Goal: Task Accomplishment & Management: Manage account settings

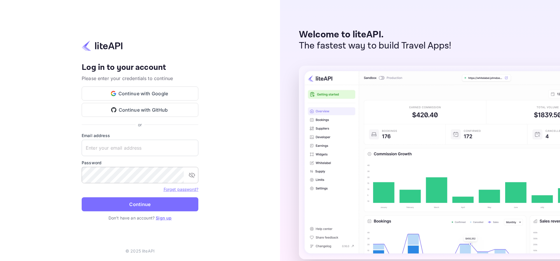
type input "[PERSON_NAME][EMAIL_ADDRESS][PERSON_NAME][DOMAIN_NAME]"
click at [191, 175] on icon "toggle password visibility" at bounding box center [191, 174] width 7 height 7
click at [65, 181] on div "Your account has been created successfully, a confirmation link has been sent t…" at bounding box center [140, 130] width 280 height 261
drag, startPoint x: 153, startPoint y: 148, endPoint x: 49, endPoint y: 147, distance: 103.6
click at [49, 147] on div "Your account has been created successfully, a confirmation link has been sent t…" at bounding box center [140, 130] width 280 height 261
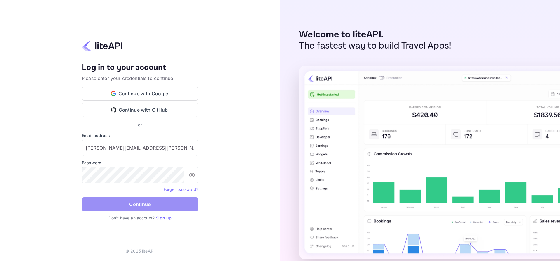
click at [140, 204] on button "Continue" at bounding box center [140, 204] width 117 height 14
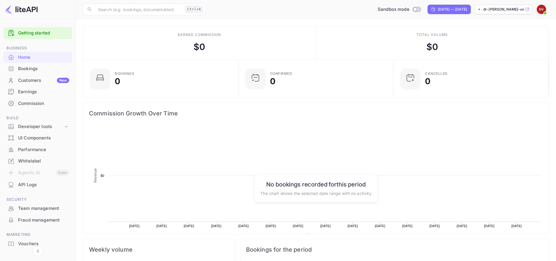
scroll to position [90, 147]
click at [541, 9] on img at bounding box center [541, 9] width 9 height 9
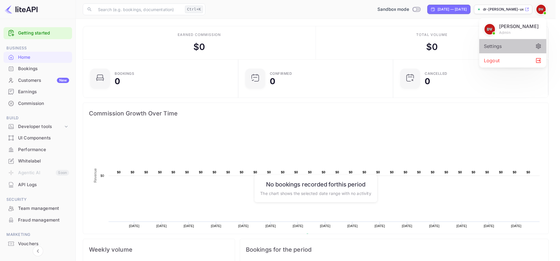
click at [494, 46] on div "Settings" at bounding box center [512, 46] width 67 height 14
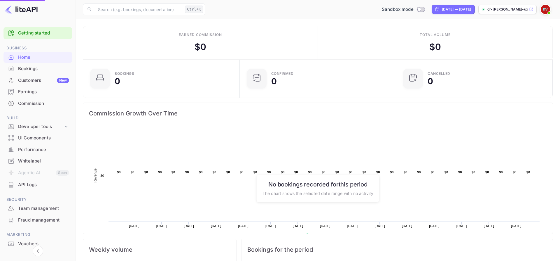
scroll to position [5, 5]
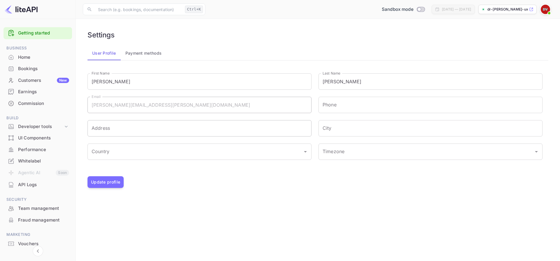
click at [96, 125] on input "Address" at bounding box center [200, 128] width 224 height 16
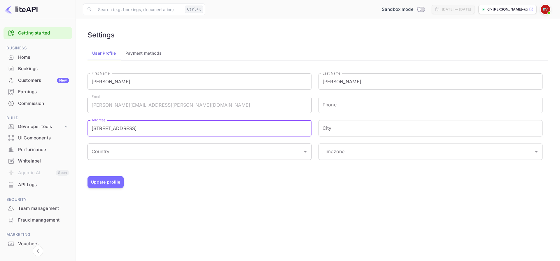
type input "Kantstr. 30"
click at [120, 152] on input "Country" at bounding box center [195, 151] width 210 height 11
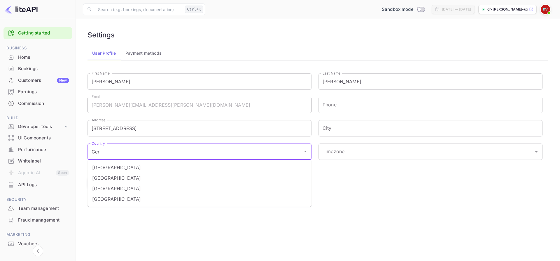
click at [106, 166] on li "Germany" at bounding box center [200, 167] width 224 height 11
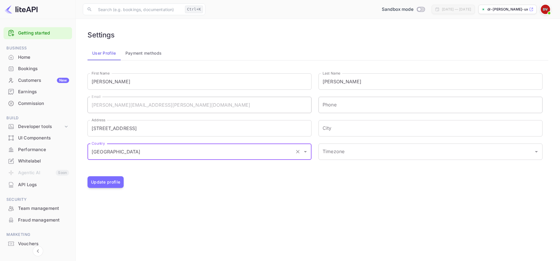
type input "Germany"
click at [333, 107] on input "Phone" at bounding box center [431, 105] width 224 height 16
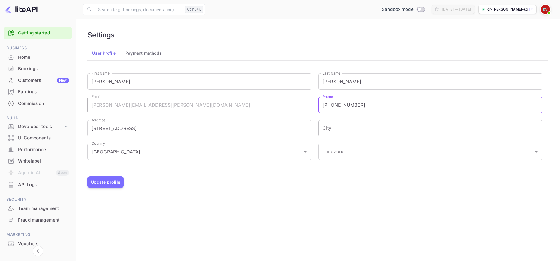
type input "+491707786582"
click at [353, 129] on input "City" at bounding box center [431, 128] width 224 height 16
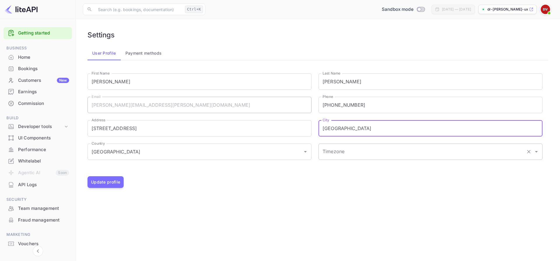
click at [403, 158] on div "Timezone" at bounding box center [431, 151] width 224 height 16
type input "Berlin"
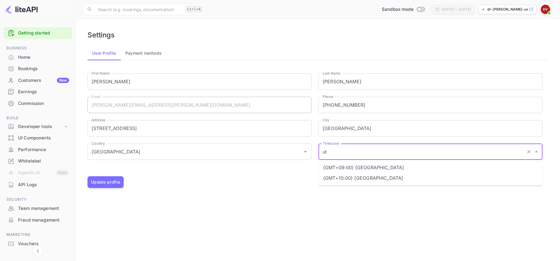
type input "u"
click at [338, 167] on li "(GMT+01:00) Berlin" at bounding box center [431, 167] width 224 height 11
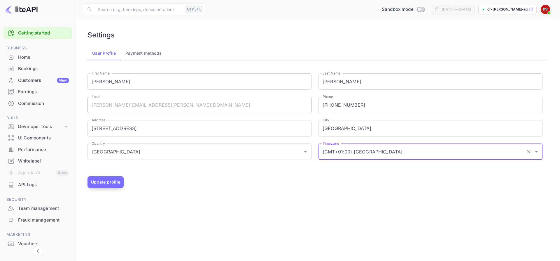
type input "(GMT+01:00) Berlin"
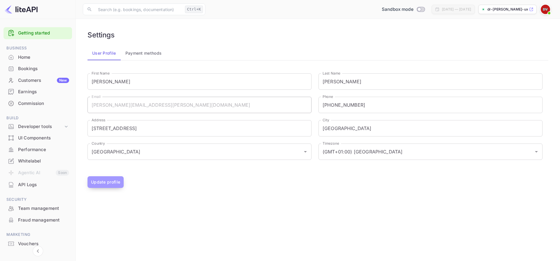
click at [94, 181] on button "Update profile" at bounding box center [106, 182] width 36 height 12
click at [145, 53] on button "Payment methods" at bounding box center [144, 53] width 46 height 14
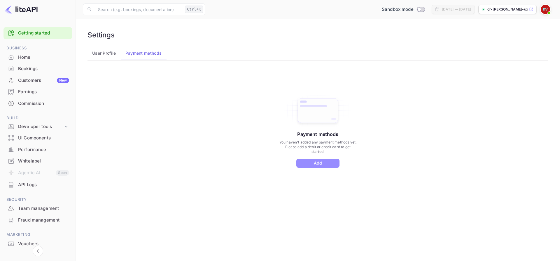
click at [322, 161] on button "Add" at bounding box center [317, 162] width 43 height 9
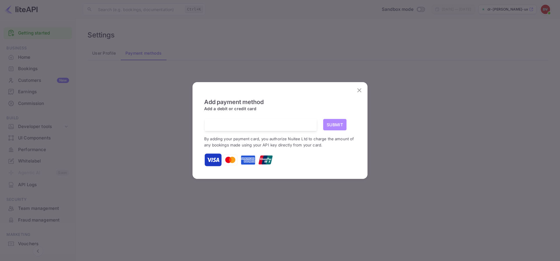
click at [331, 126] on button "Submit" at bounding box center [334, 124] width 23 height 11
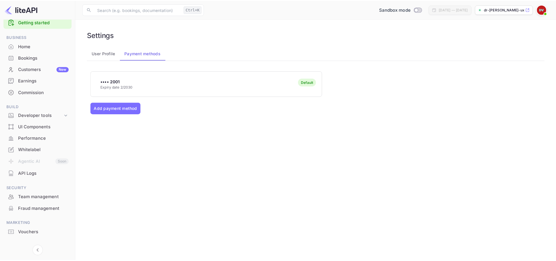
scroll to position [1, 0]
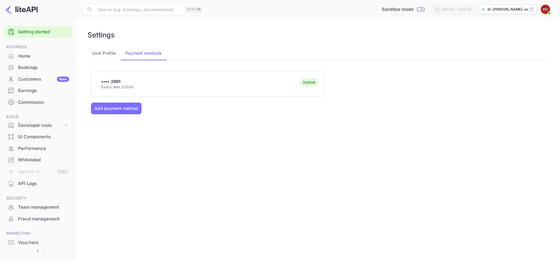
click at [546, 9] on img at bounding box center [545, 9] width 9 height 9
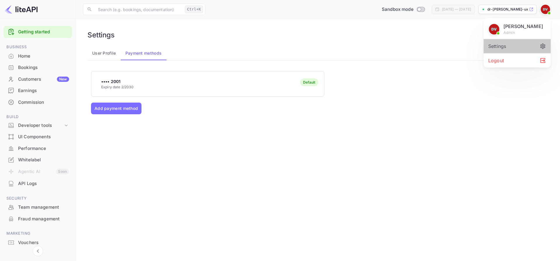
click at [501, 48] on div "Settings" at bounding box center [517, 46] width 67 height 14
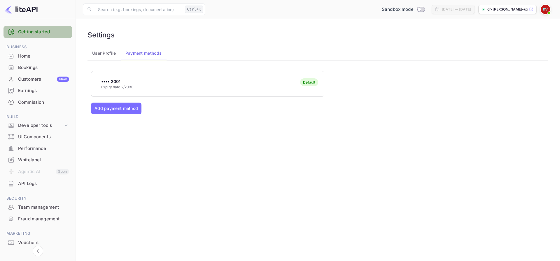
click at [30, 32] on link "Getting started" at bounding box center [43, 32] width 51 height 7
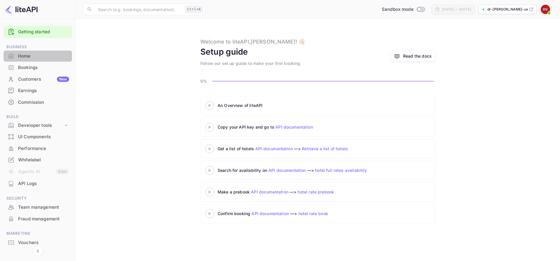
click at [21, 57] on div "Home" at bounding box center [43, 56] width 51 height 7
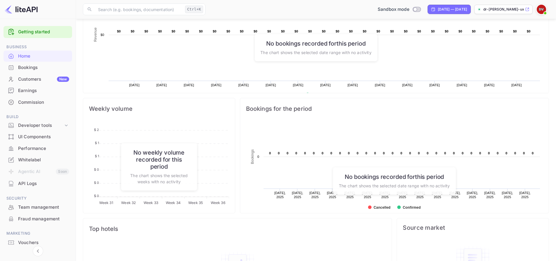
scroll to position [185, 0]
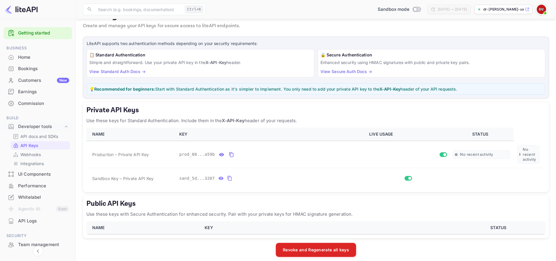
scroll to position [20, 0]
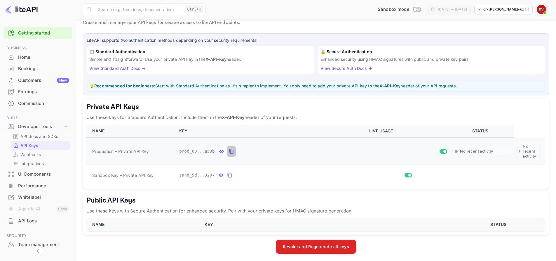
click at [229, 152] on icon "private api keys table" at bounding box center [231, 151] width 5 height 7
drag, startPoint x: 179, startPoint y: 151, endPoint x: 223, endPoint y: 152, distance: 44.1
click at [223, 152] on div "prod_00...a59b" at bounding box center [270, 151] width 183 height 11
drag, startPoint x: 87, startPoint y: 106, endPoint x: 135, endPoint y: 108, distance: 47.9
click at [167, 109] on h5 "Private API Keys" at bounding box center [315, 106] width 459 height 9
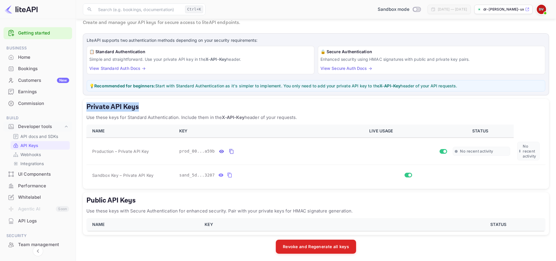
copy h5 "Private API Keys"
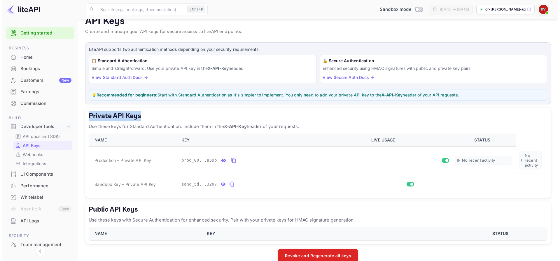
scroll to position [0, 0]
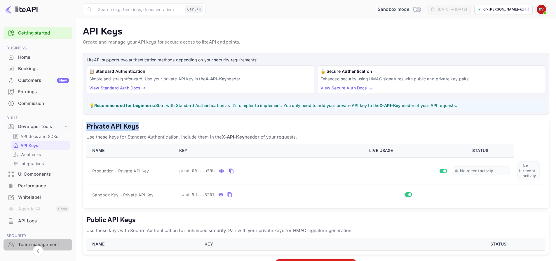
click at [39, 243] on div "Team management" at bounding box center [43, 244] width 51 height 7
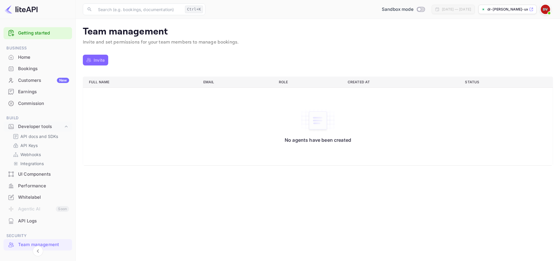
click at [95, 59] on p "Invite" at bounding box center [99, 60] width 11 height 6
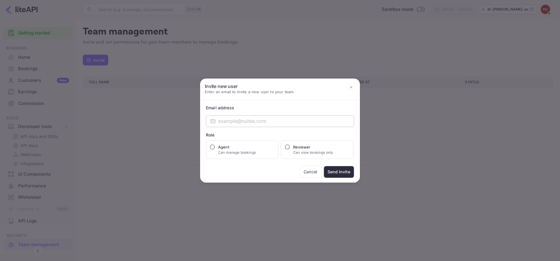
click at [232, 122] on input "email" at bounding box center [286, 121] width 136 height 12
paste input "[PERSON_NAME] Raveendra [EMAIL_ADDRESS][DOMAIN_NAME]"
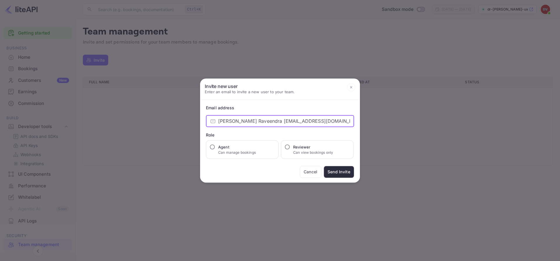
drag, startPoint x: 257, startPoint y: 120, endPoint x: 156, endPoint y: 120, distance: 101.5
click at [157, 120] on div "Invite new user Enter an email to invite a new user to your team. Email address…" at bounding box center [280, 130] width 560 height 261
type input "[PERSON_NAME][EMAIL_ADDRESS][DOMAIN_NAME]"
click at [213, 147] on input "Agent Can manage bookings" at bounding box center [212, 147] width 6 height 6
radio input "true"
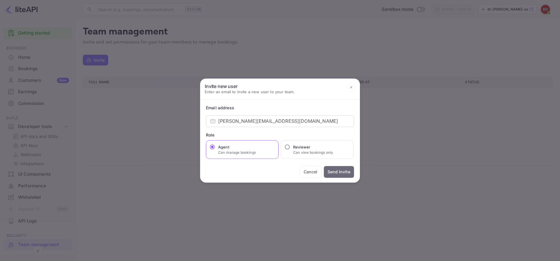
click at [345, 174] on button "Send Invite" at bounding box center [339, 171] width 30 height 12
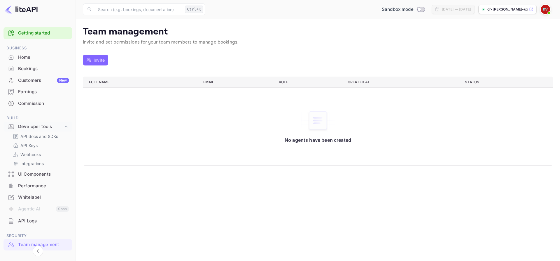
click at [97, 59] on p "Invite" at bounding box center [99, 60] width 11 height 6
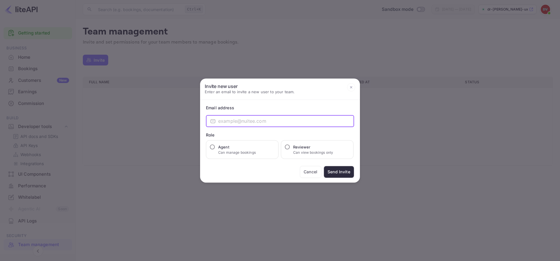
click at [237, 123] on input "email" at bounding box center [286, 121] width 136 height 12
paste input "[PERSON_NAME] Raveendra [EMAIL_ADDRESS][DOMAIN_NAME]"
drag, startPoint x: 258, startPoint y: 121, endPoint x: 197, endPoint y: 122, distance: 60.7
click at [197, 122] on div "Invite new user Enter an email to invite a new user to your team. Email address…" at bounding box center [280, 130] width 560 height 261
type input "[PERSON_NAME][EMAIL_ADDRESS][DOMAIN_NAME]"
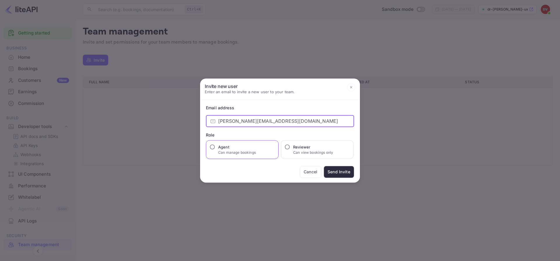
click at [213, 146] on input "Agent Can manage bookings" at bounding box center [212, 147] width 6 height 6
radio input "true"
click at [337, 170] on button "Send Invite" at bounding box center [339, 171] width 30 height 12
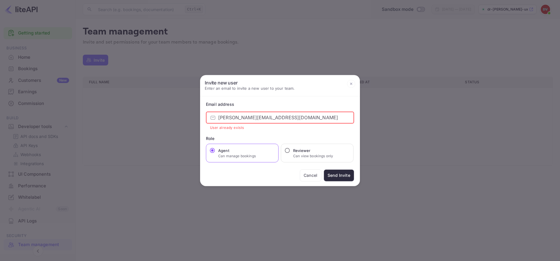
drag, startPoint x: 293, startPoint y: 120, endPoint x: 172, endPoint y: 121, distance: 121.1
click at [172, 121] on div "Invite new user Enter an email to invite a new user to your team. Email address…" at bounding box center [280, 130] width 560 height 261
paste input "[EMAIL_ADDRESS]"
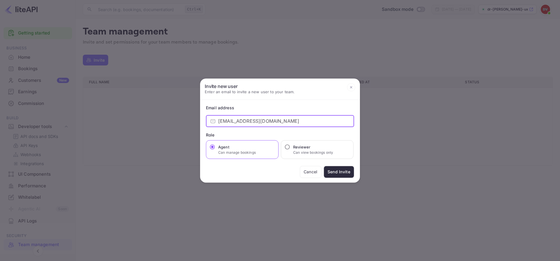
type input "[EMAIL_ADDRESS][DOMAIN_NAME]"
drag, startPoint x: 343, startPoint y: 170, endPoint x: 348, endPoint y: 170, distance: 5.6
click at [343, 170] on button "Send Invite" at bounding box center [339, 171] width 30 height 12
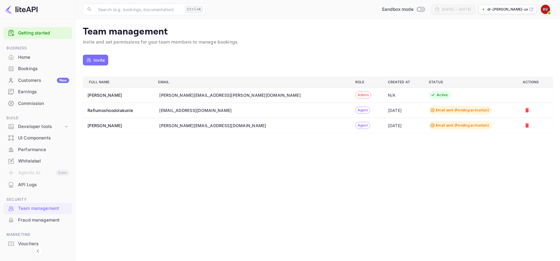
click at [129, 109] on th "Rafiumoshoodolakunle" at bounding box center [118, 109] width 71 height 15
click at [38, 102] on div "Commission" at bounding box center [43, 103] width 51 height 7
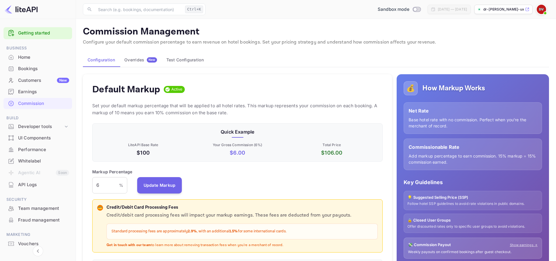
scroll to position [99, 286]
drag, startPoint x: 207, startPoint y: 112, endPoint x: 236, endPoint y: 113, distance: 28.3
click at [236, 113] on p "Set your default markup percentage that will be applied to all hotel rates. Thi…" at bounding box center [237, 109] width 290 height 14
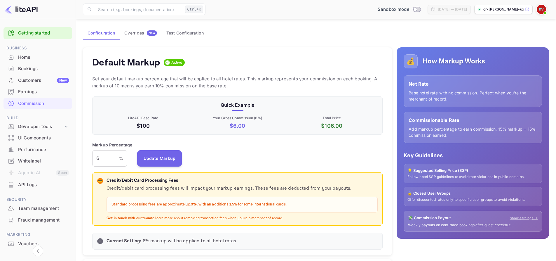
scroll to position [20, 0]
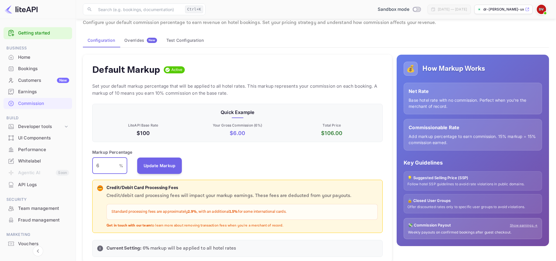
drag, startPoint x: 100, startPoint y: 165, endPoint x: 91, endPoint y: 165, distance: 8.8
click at [91, 165] on div "Default Markup Active Set your default markup percentage that will be applied t…" at bounding box center [237, 159] width 309 height 208
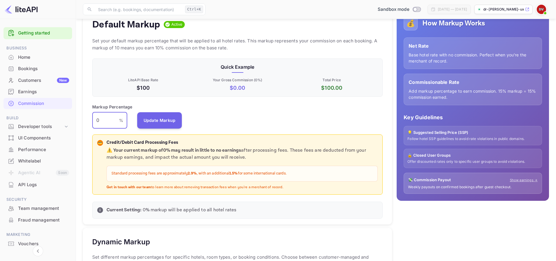
scroll to position [68, 0]
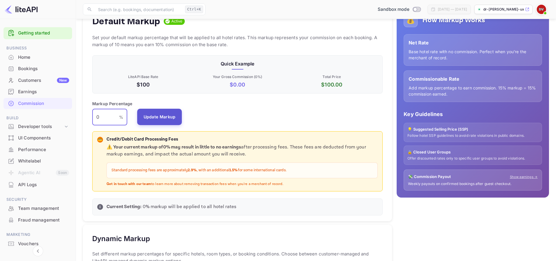
type input "0"
click at [160, 116] on button "Update Markup" at bounding box center [159, 117] width 45 height 16
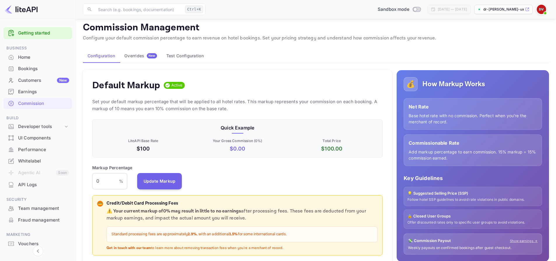
scroll to position [0, 0]
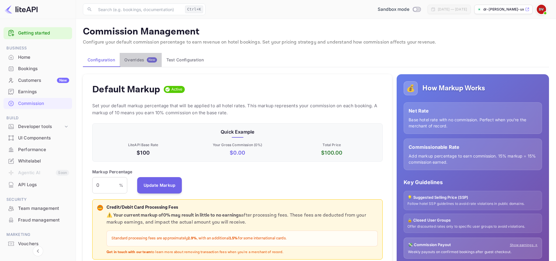
click at [135, 59] on div "Overrides New" at bounding box center [140, 59] width 33 height 5
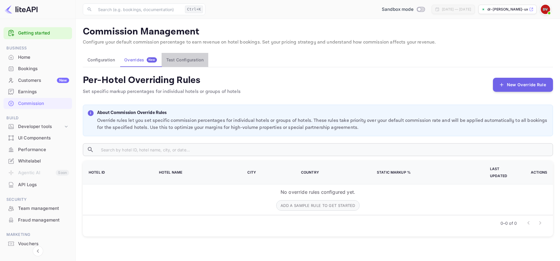
click at [194, 60] on button "Test Configuration" at bounding box center [185, 60] width 47 height 14
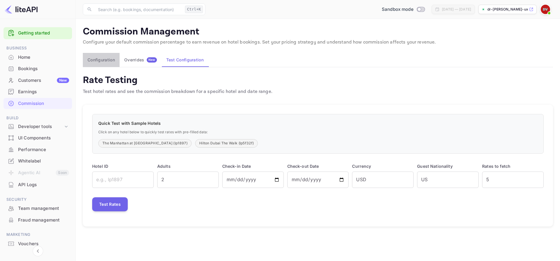
click at [103, 59] on button "Configuration" at bounding box center [101, 60] width 37 height 14
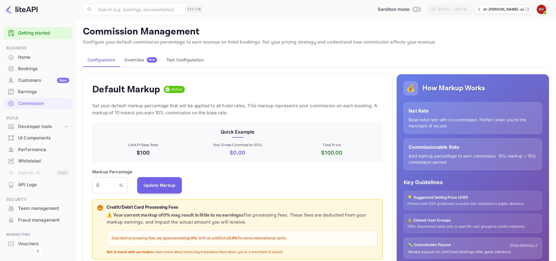
scroll to position [99, 286]
click at [32, 217] on div "Fraud management" at bounding box center [43, 219] width 51 height 7
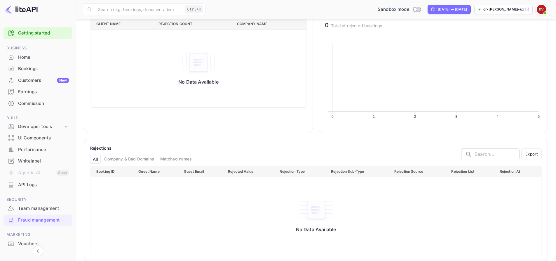
scroll to position [226, 0]
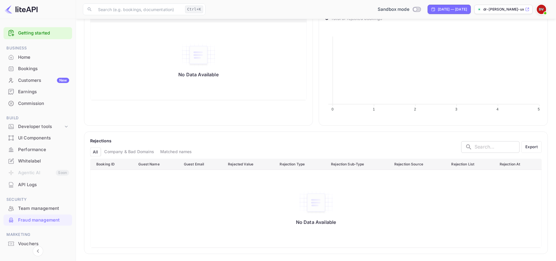
drag, startPoint x: 113, startPoint y: 72, endPoint x: 84, endPoint y: 211, distance: 141.9
drag, startPoint x: 84, startPoint y: 211, endPoint x: 31, endPoint y: 241, distance: 60.8
click at [31, 241] on div "Vouchers" at bounding box center [43, 243] width 51 height 7
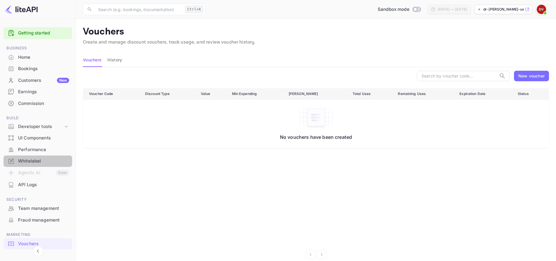
click at [29, 159] on div "Whitelabel" at bounding box center [43, 161] width 51 height 7
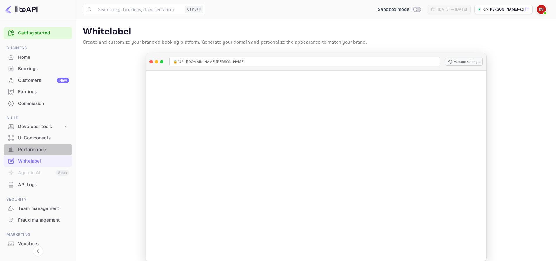
click at [31, 148] on div "Performance" at bounding box center [43, 149] width 51 height 7
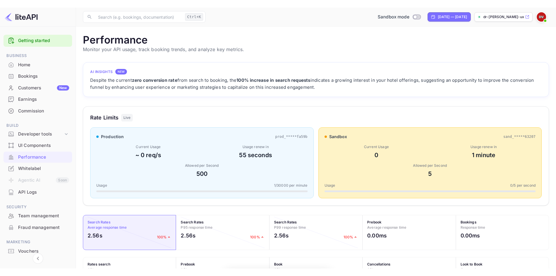
scroll to position [146, 462]
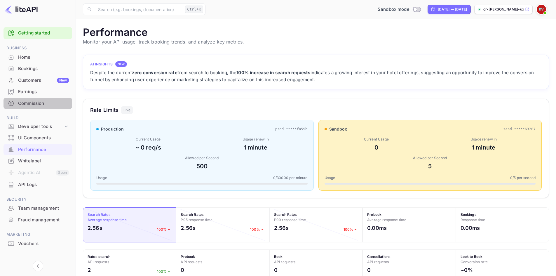
click at [36, 106] on div "Commission" at bounding box center [43, 103] width 51 height 7
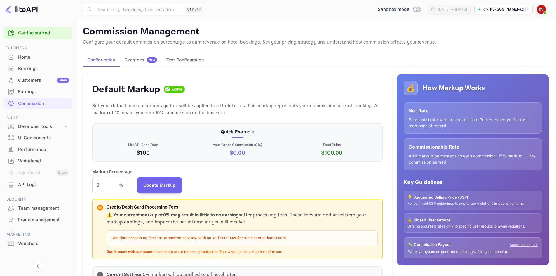
scroll to position [99, 286]
drag, startPoint x: 98, startPoint y: 181, endPoint x: 80, endPoint y: 178, distance: 18.3
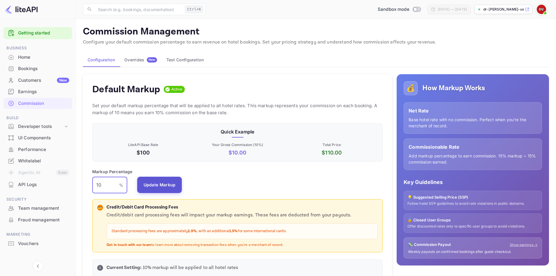
type input "10"
click at [162, 186] on button "Update Markup" at bounding box center [159, 185] width 45 height 16
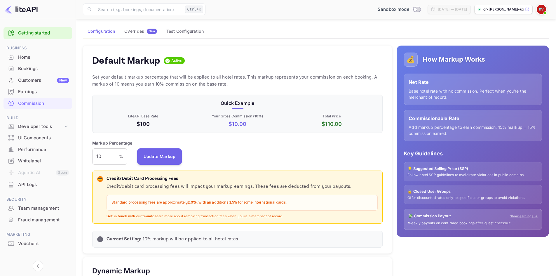
scroll to position [29, 0]
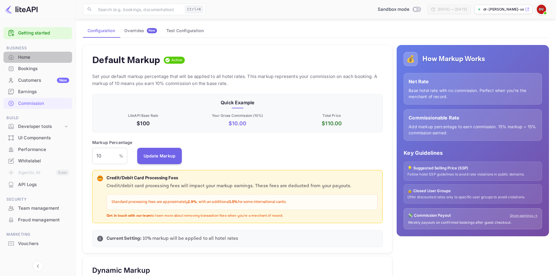
click at [31, 59] on div "Home" at bounding box center [43, 57] width 51 height 7
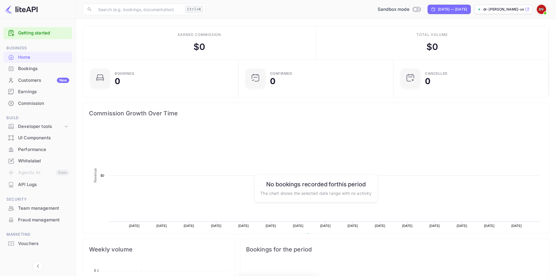
scroll to position [90, 147]
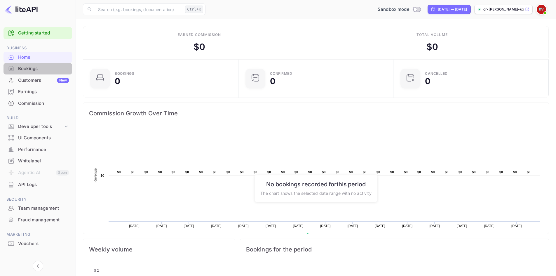
click at [26, 67] on div "Bookings" at bounding box center [43, 68] width 51 height 7
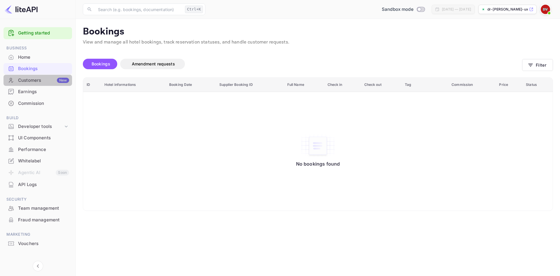
click at [27, 79] on div "Customers New" at bounding box center [43, 80] width 51 height 7
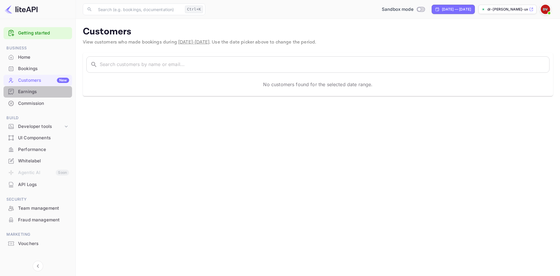
click at [27, 93] on div "Earnings" at bounding box center [43, 91] width 51 height 7
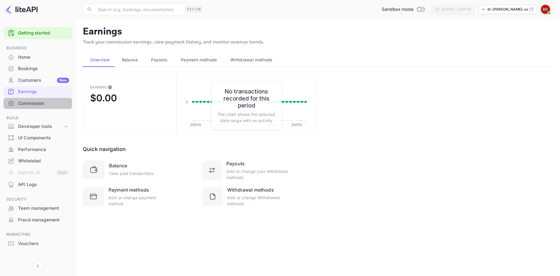
click at [30, 103] on div "Commission" at bounding box center [43, 103] width 51 height 7
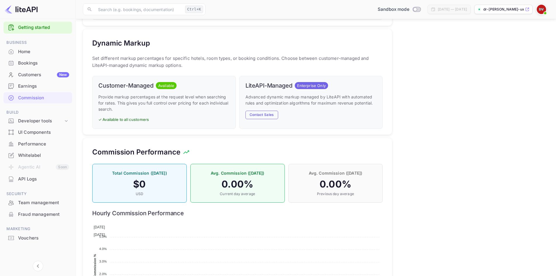
scroll to position [253, 0]
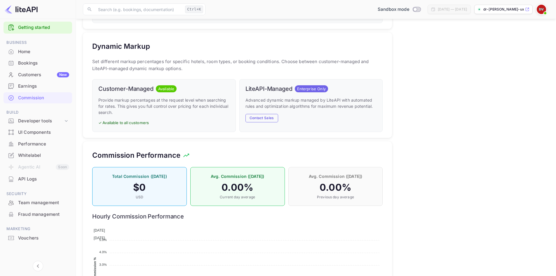
click at [148, 186] on h4 "$ 0" at bounding box center [139, 187] width 82 height 12
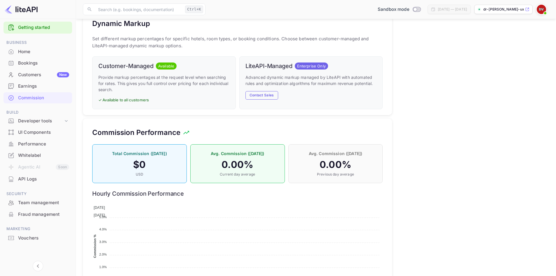
scroll to position [271, 0]
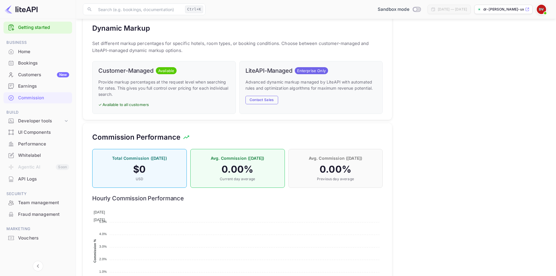
click at [145, 168] on h4 "$ 0" at bounding box center [139, 169] width 82 height 12
click at [128, 48] on p "Set different markup percentages for specific hotels, room types, or booking co…" at bounding box center [237, 47] width 290 height 14
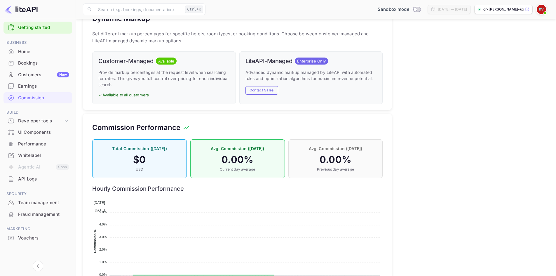
scroll to position [310, 0]
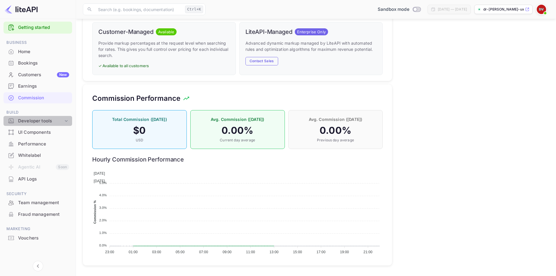
click at [30, 120] on div "Developer tools" at bounding box center [40, 121] width 45 height 7
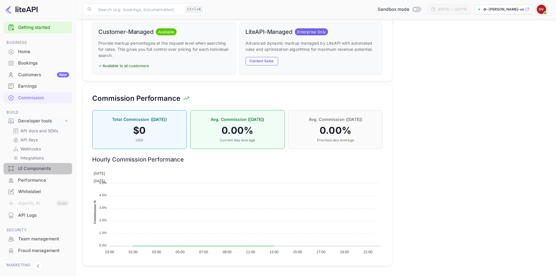
click at [36, 169] on div "UI Components" at bounding box center [43, 168] width 51 height 7
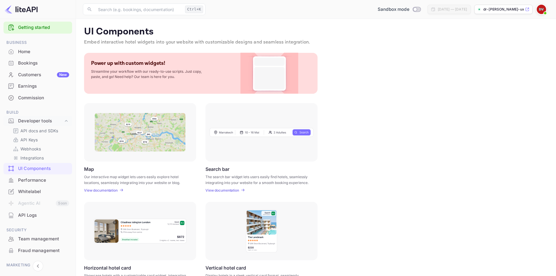
click at [37, 187] on div "Whitelabel" at bounding box center [38, 191] width 69 height 11
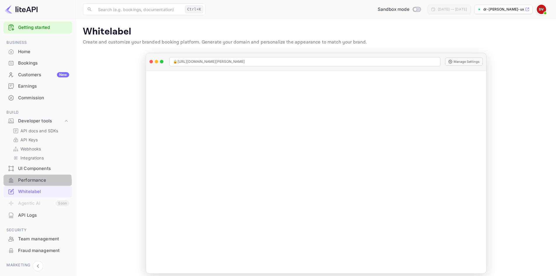
click at [30, 181] on div "Performance" at bounding box center [43, 180] width 51 height 7
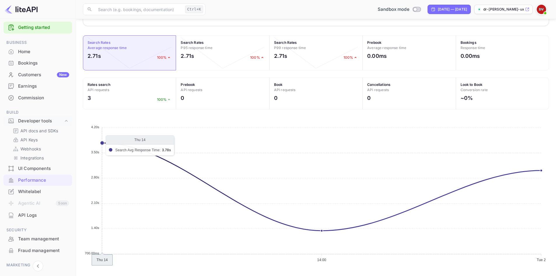
scroll to position [172, 0]
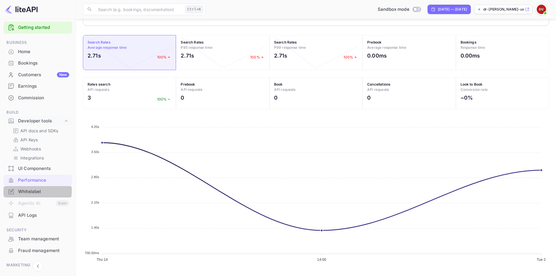
click at [21, 190] on div "Whitelabel" at bounding box center [43, 191] width 51 height 7
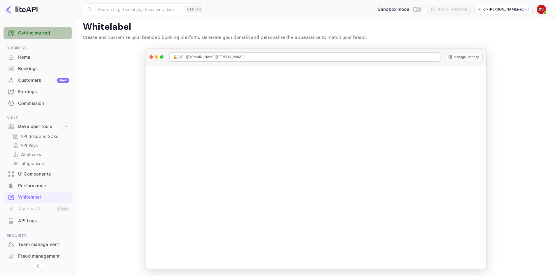
click at [29, 33] on link "Getting started" at bounding box center [43, 33] width 51 height 7
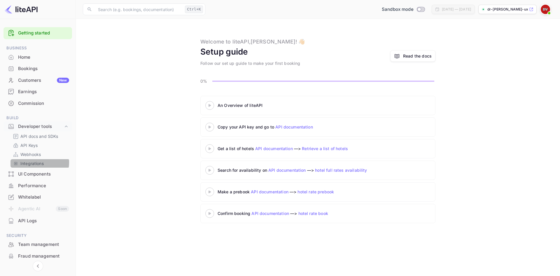
click at [34, 162] on p "Integrations" at bounding box center [31, 163] width 23 height 6
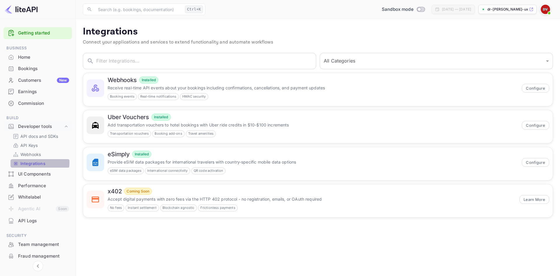
click at [34, 162] on p "Integrations" at bounding box center [32, 163] width 25 height 6
click at [35, 136] on p "API docs and SDKs" at bounding box center [39, 136] width 38 height 6
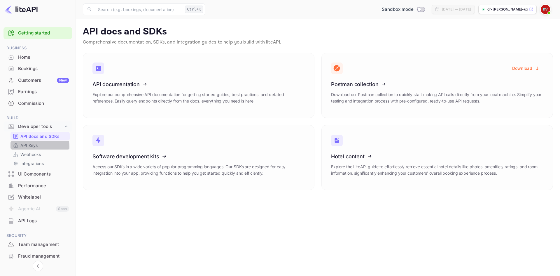
click at [35, 146] on p "API Keys" at bounding box center [28, 145] width 17 height 6
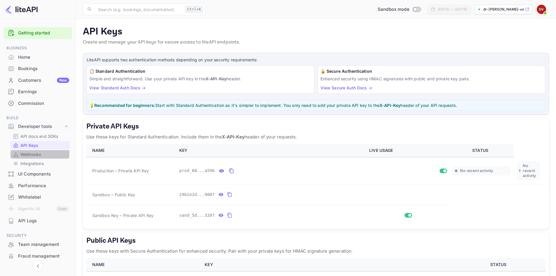
click at [32, 152] on p "Webhooks" at bounding box center [30, 154] width 20 height 6
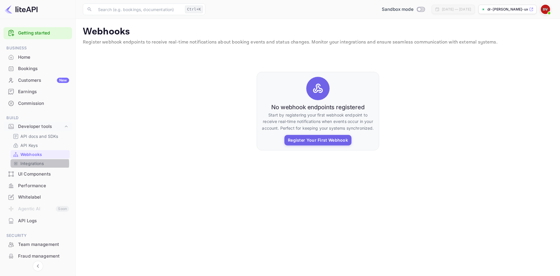
click at [33, 163] on p "Integrations" at bounding box center [31, 163] width 23 height 6
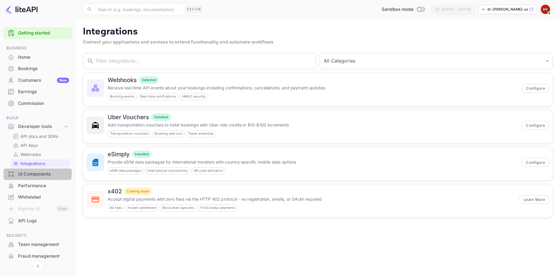
click at [28, 173] on div "UI Components" at bounding box center [43, 174] width 51 height 7
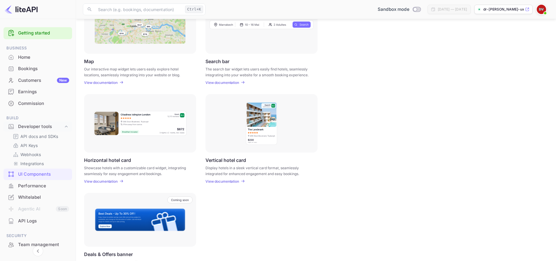
scroll to position [117, 0]
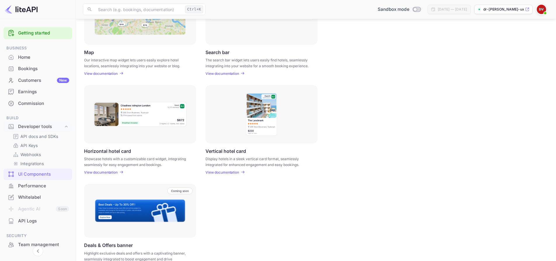
click at [220, 72] on p "View documentation" at bounding box center [222, 73] width 34 height 4
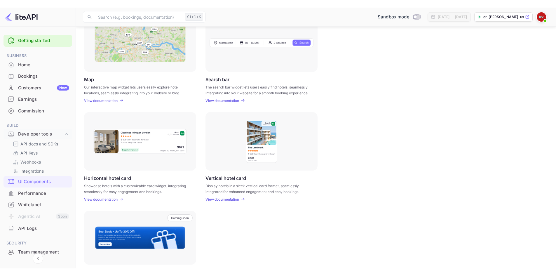
scroll to position [94, 0]
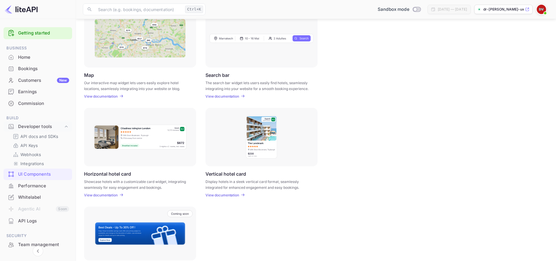
click at [121, 134] on img at bounding box center [140, 137] width 94 height 26
click at [106, 195] on p "View documentation" at bounding box center [101, 195] width 34 height 4
